Goal: Task Accomplishment & Management: Complete application form

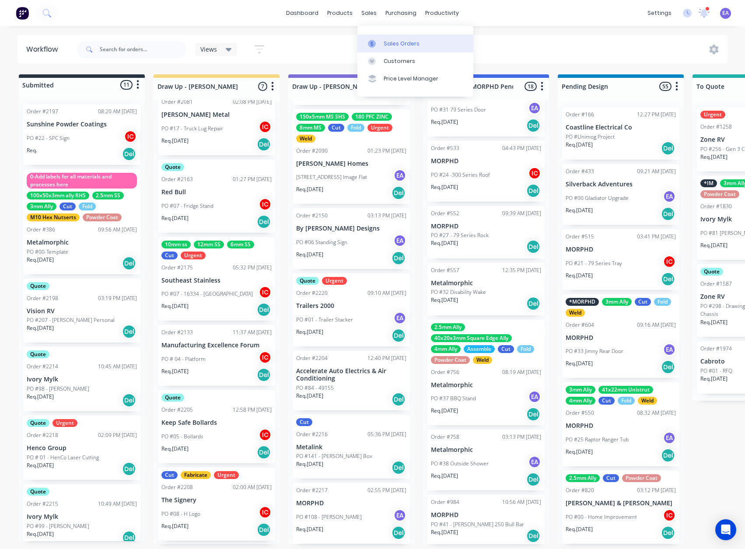
click at [377, 40] on div at bounding box center [374, 44] width 13 height 8
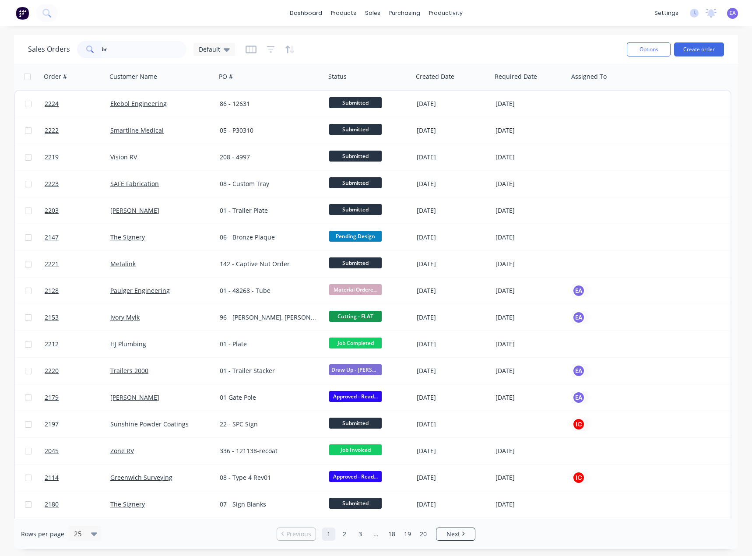
type input "b"
click at [127, 46] on input "text" at bounding box center [143, 49] width 85 height 17
type input "bmc auto"
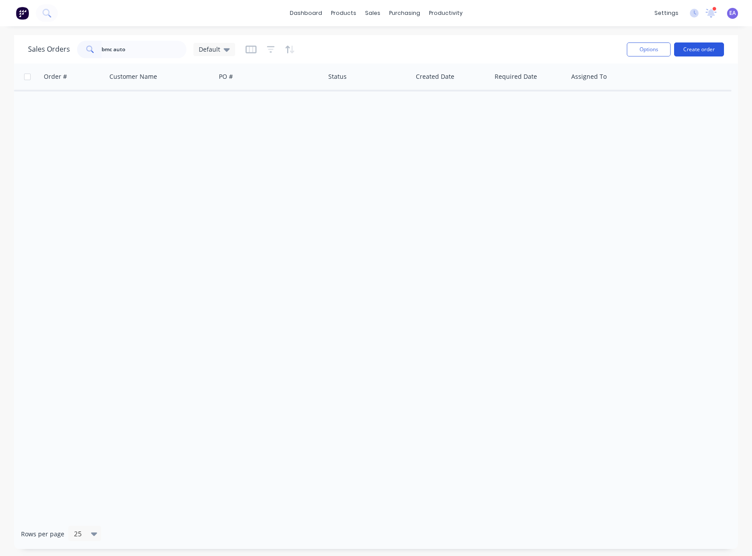
click at [704, 52] on button "Create order" at bounding box center [699, 49] width 50 height 14
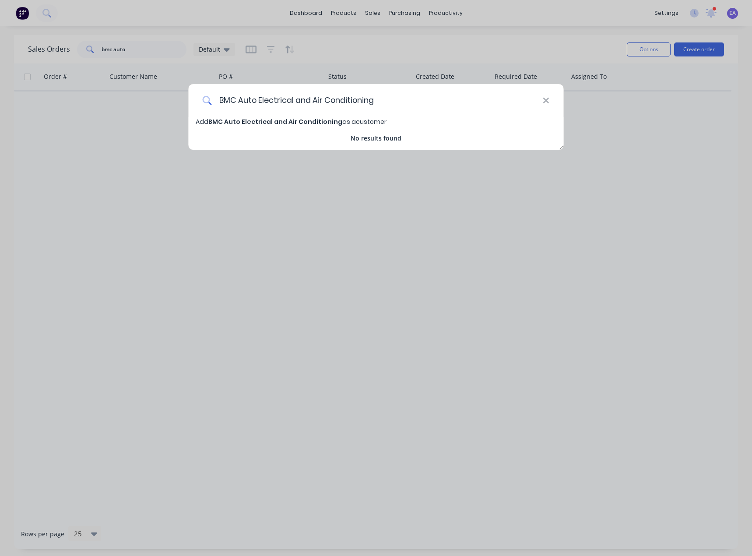
type input "BMC Auto Electrical and Air Conditioning"
click at [356, 122] on span "Add BMC Auto Electrical and Air Conditioning as a customer" at bounding box center [291, 121] width 191 height 9
select select "AU"
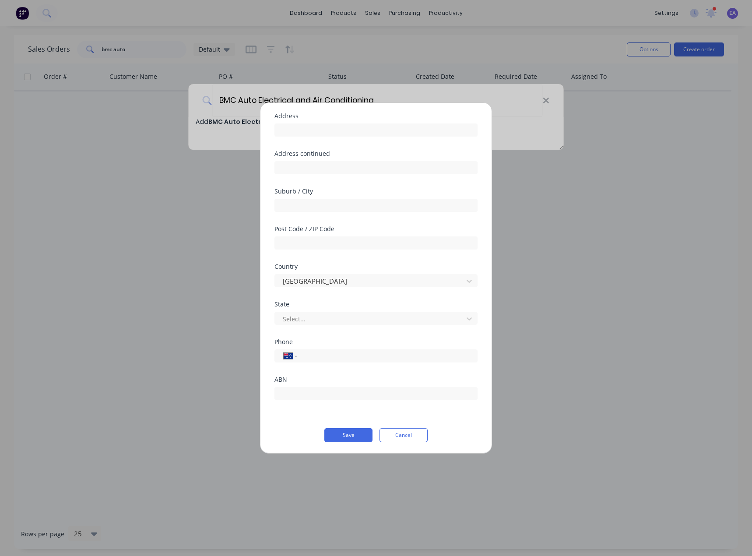
scroll to position [66, 0]
click at [343, 431] on button "Save" at bounding box center [348, 434] width 48 height 14
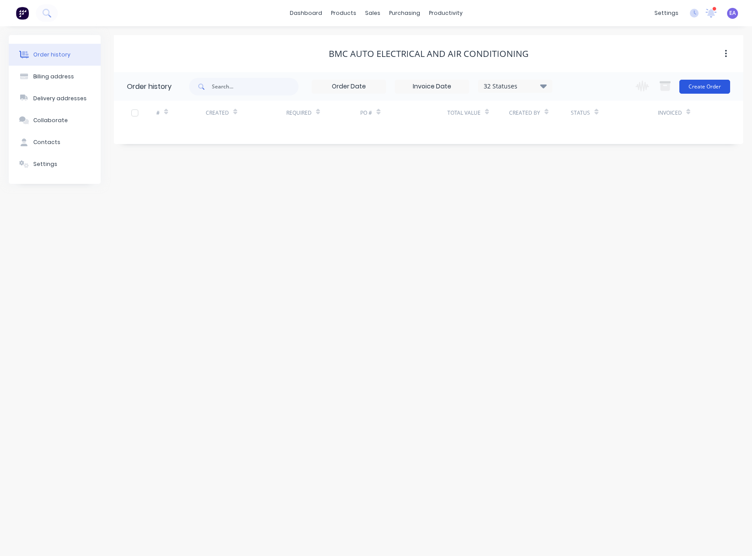
click at [717, 84] on button "Create Order" at bounding box center [704, 87] width 51 height 14
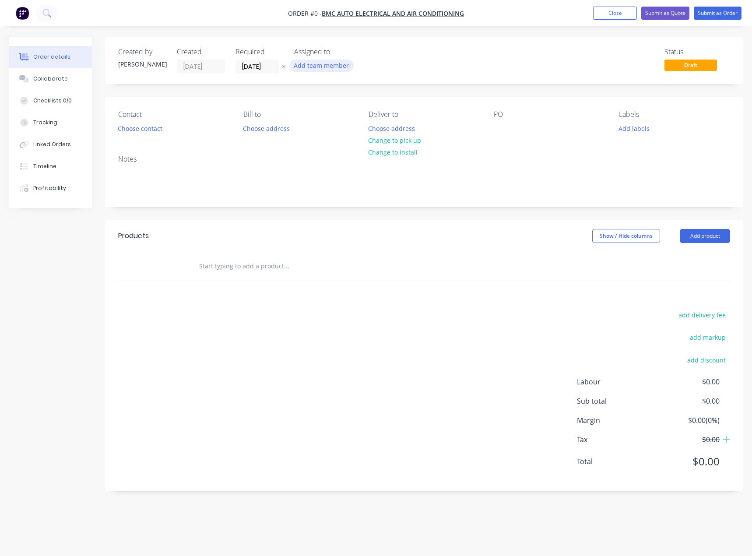
click at [324, 70] on button "Add team member" at bounding box center [321, 65] width 64 height 12
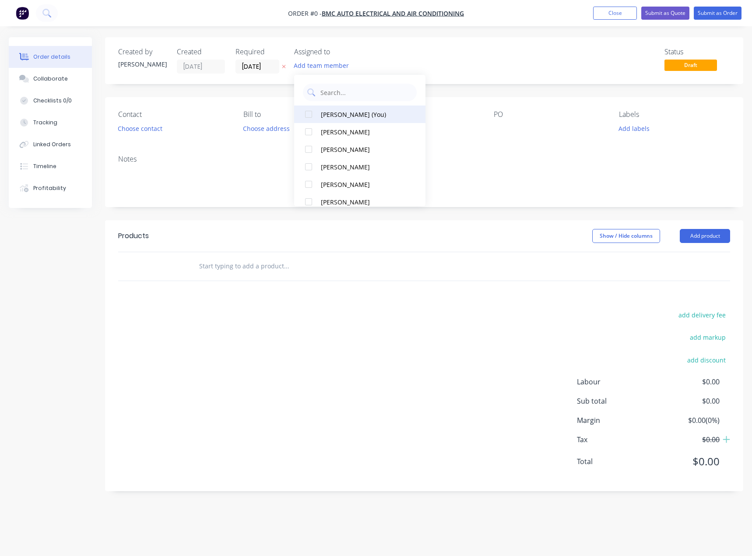
click at [339, 115] on div "[PERSON_NAME] (You)" at bounding box center [364, 114] width 87 height 9
click at [487, 54] on div "Order details Collaborate Checklists 0/0 Tracking Linked Orders Timeline Profit…" at bounding box center [376, 270] width 752 height 467
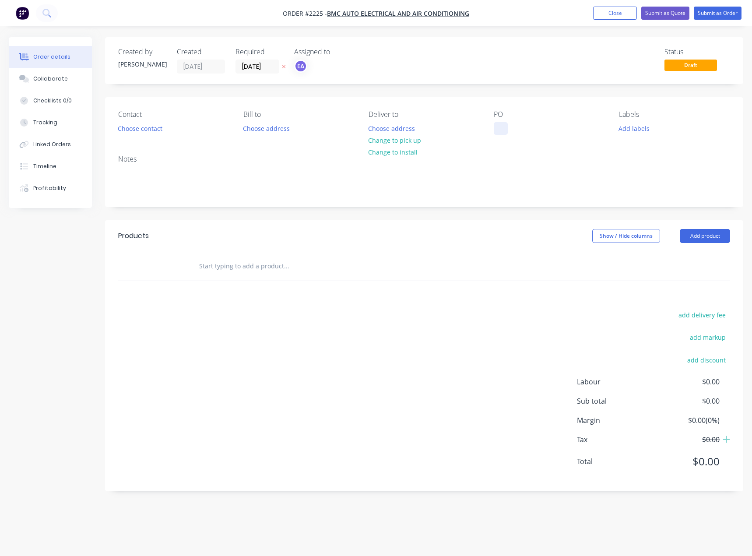
click at [504, 129] on div at bounding box center [500, 128] width 14 height 13
